Goal: Task Accomplishment & Management: Use online tool/utility

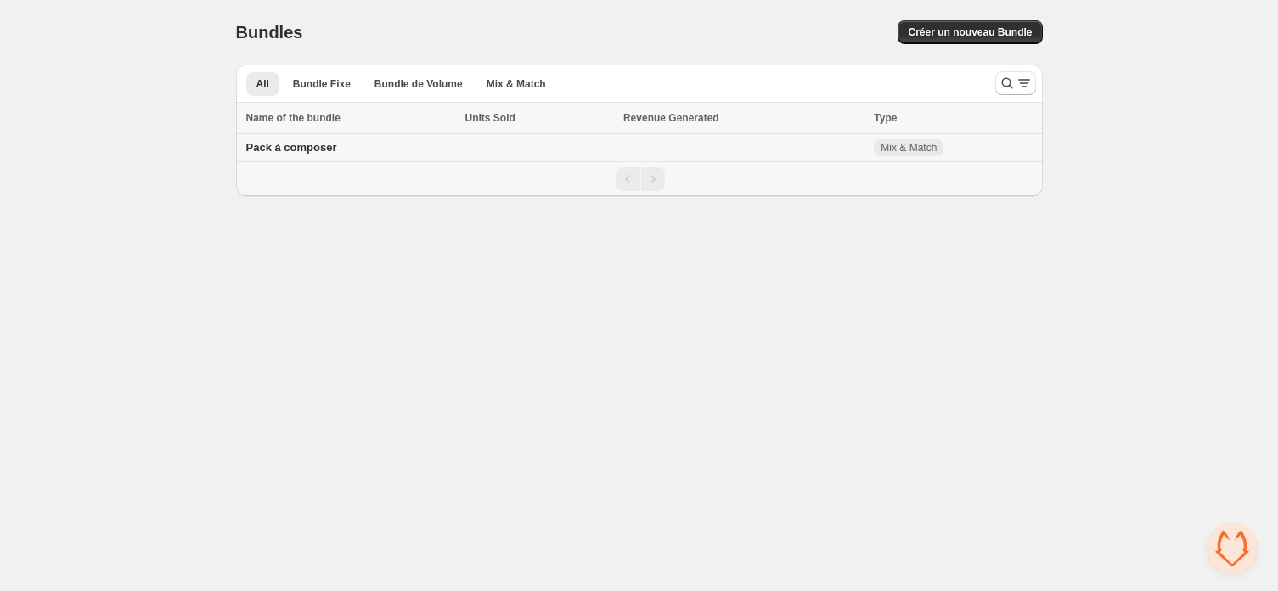
click at [297, 148] on span "Pack à composer" at bounding box center [291, 147] width 91 height 13
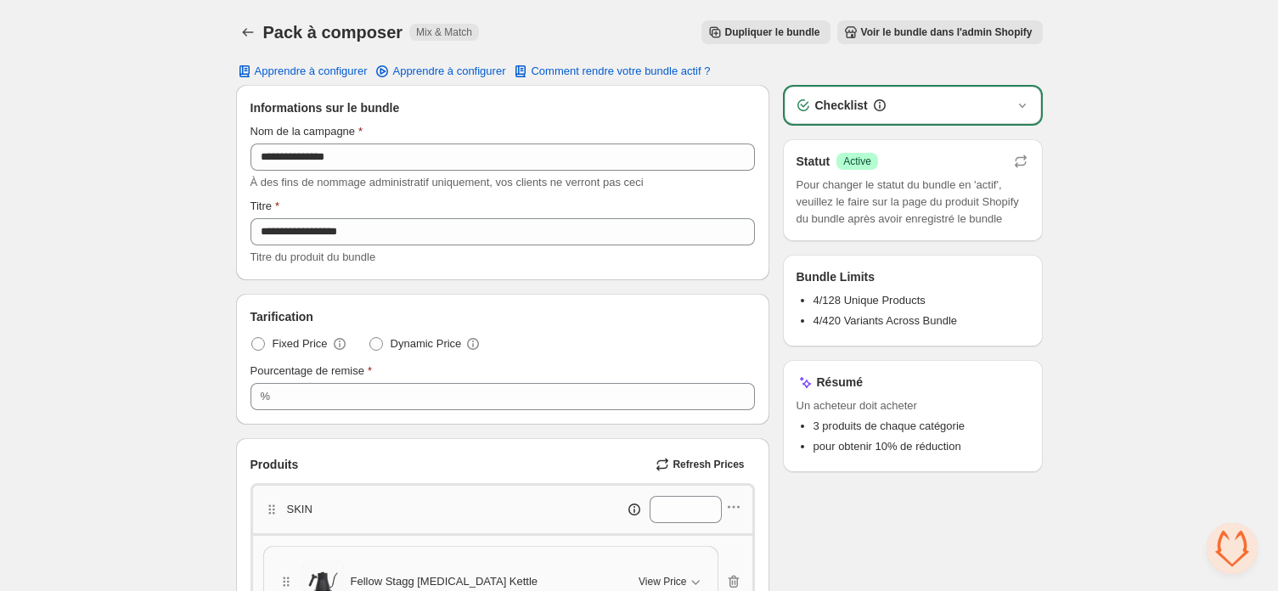
scroll to position [37, 0]
